Goal: Find specific page/section: Find specific page/section

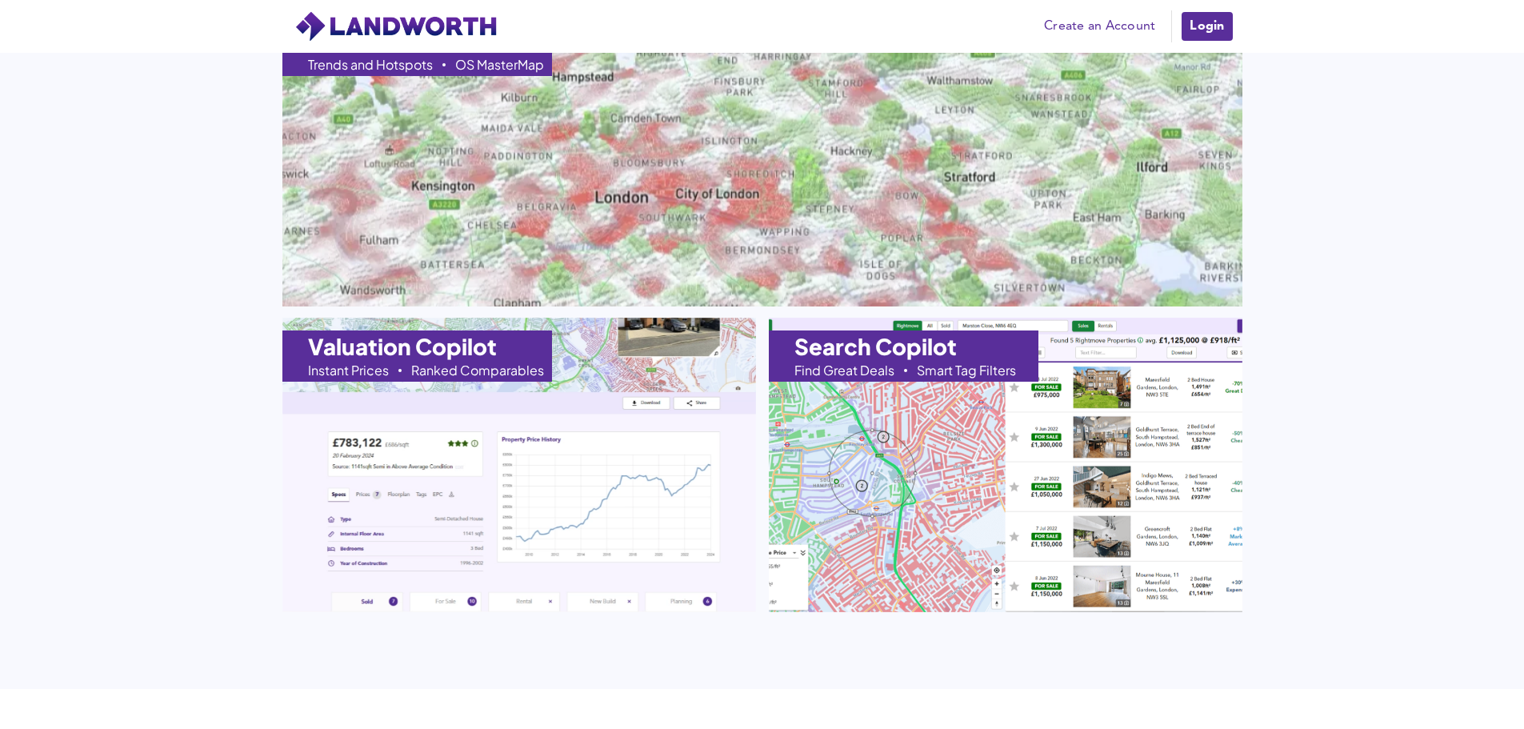
scroll to position [1680, 0]
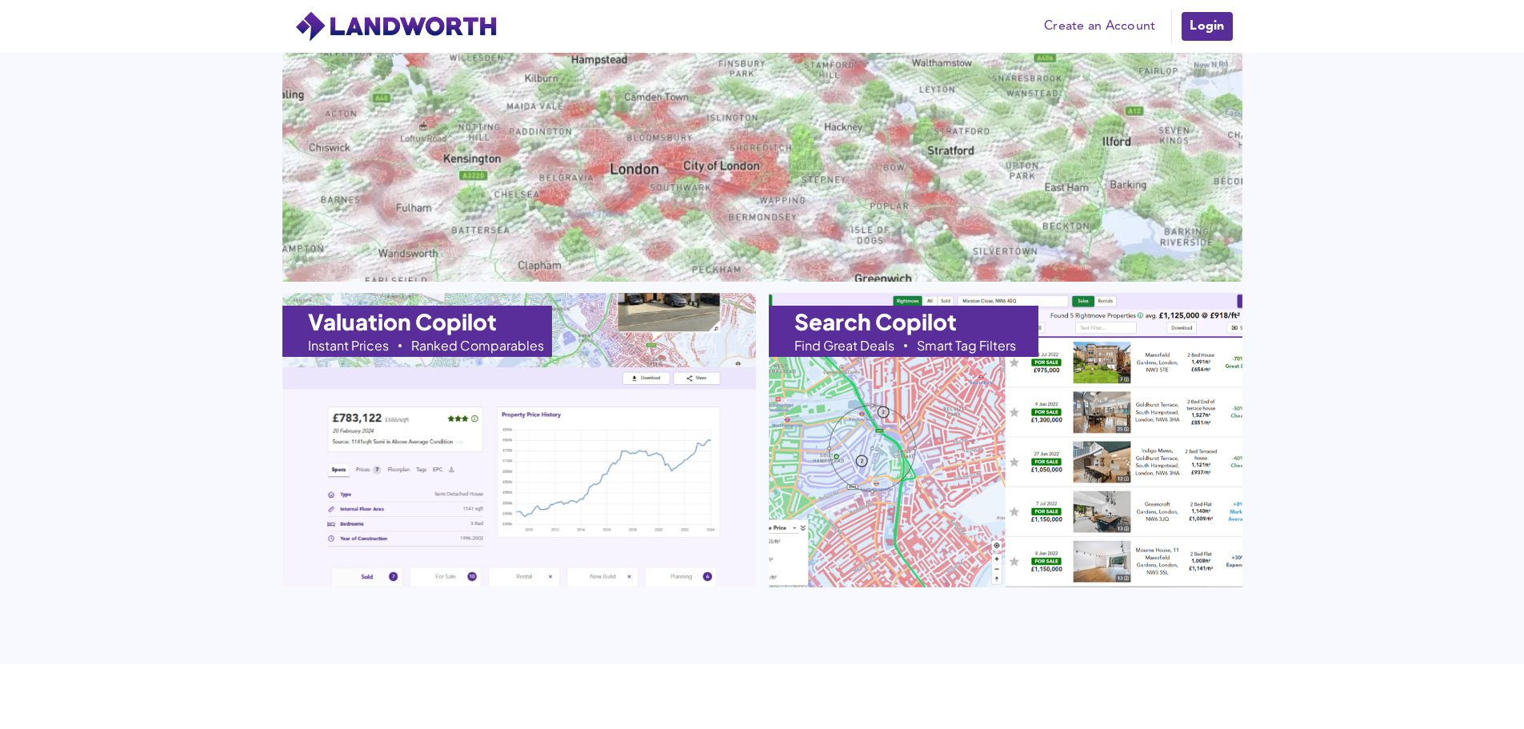
click at [438, 330] on h1 "Valuation Copilot" at bounding box center [402, 321] width 189 height 22
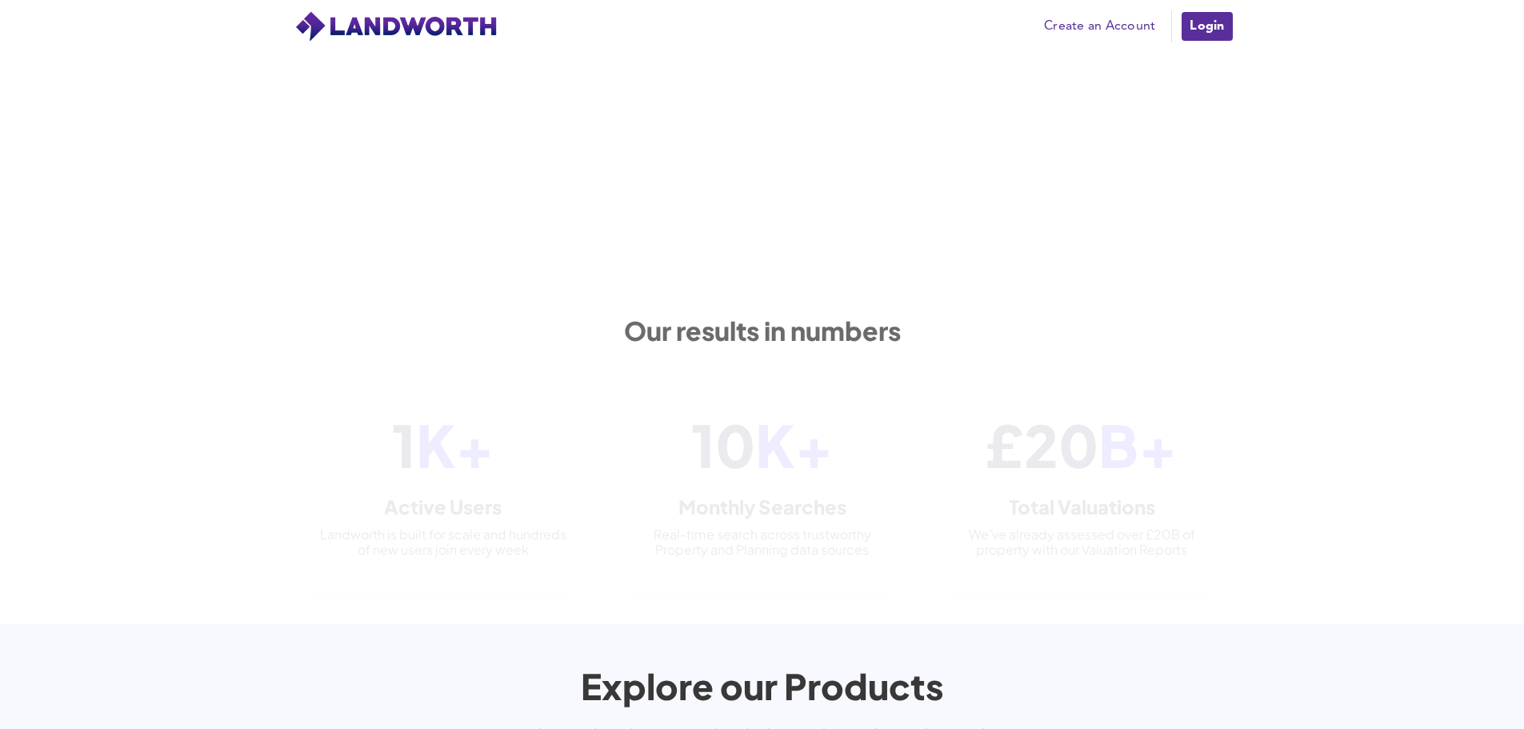
scroll to position [570, 0]
